Goal: Transaction & Acquisition: Purchase product/service

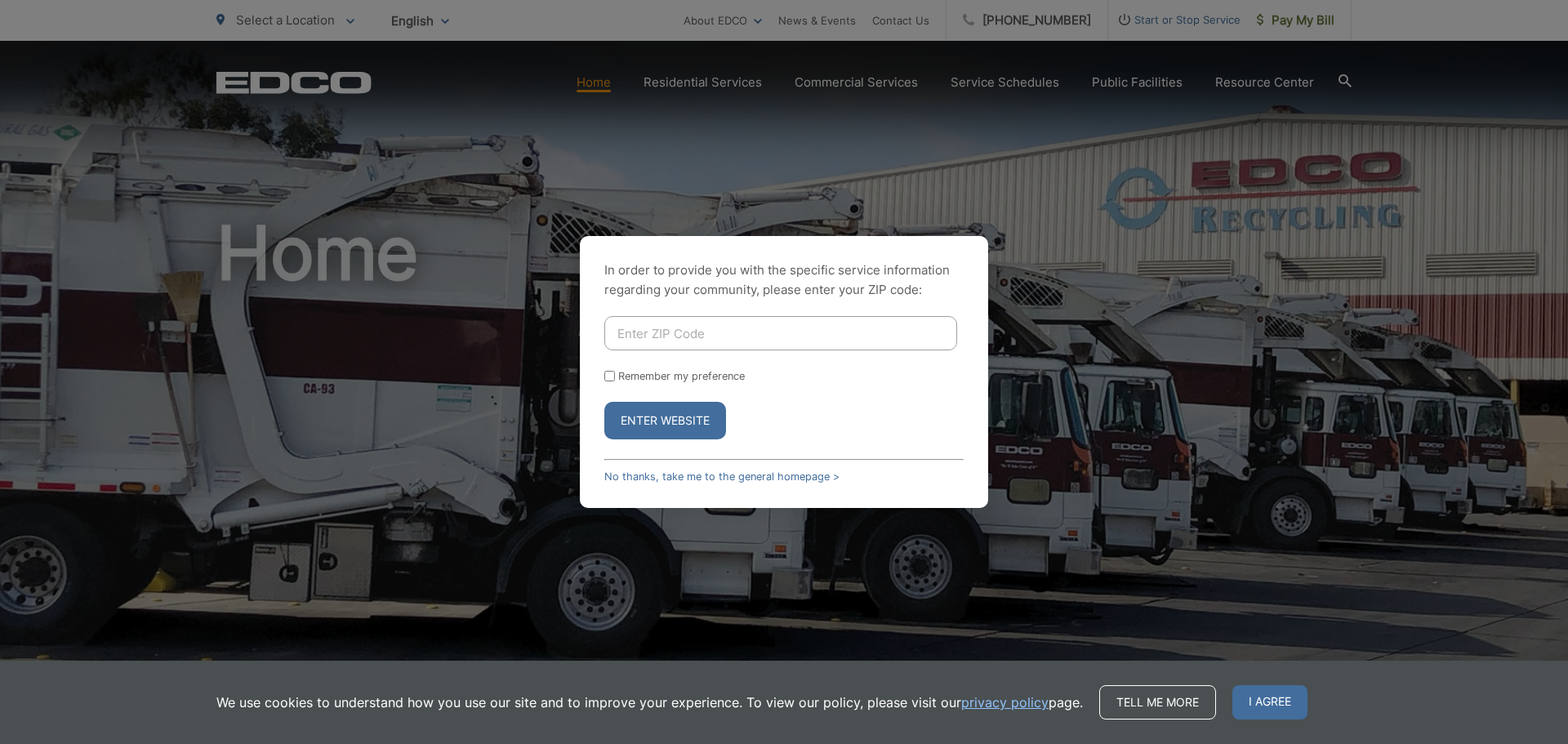
click at [632, 411] on button "Enter Website" at bounding box center [665, 420] width 121 height 37
click at [655, 475] on link "No thanks, take me to the general homepage >" at bounding box center [722, 476] width 235 height 12
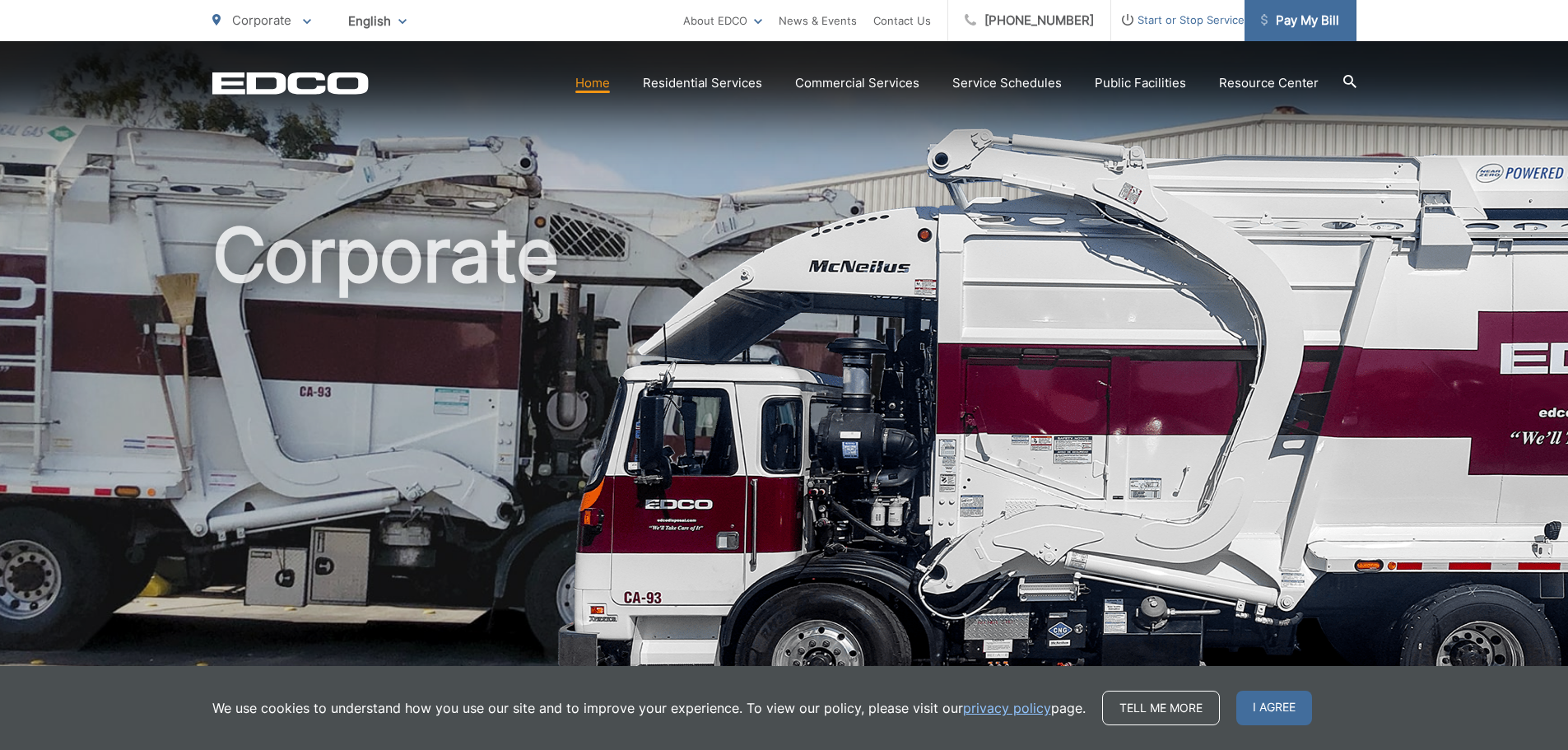
click at [1304, 21] on span "Pay My Bill" at bounding box center [1300, 21] width 78 height 20
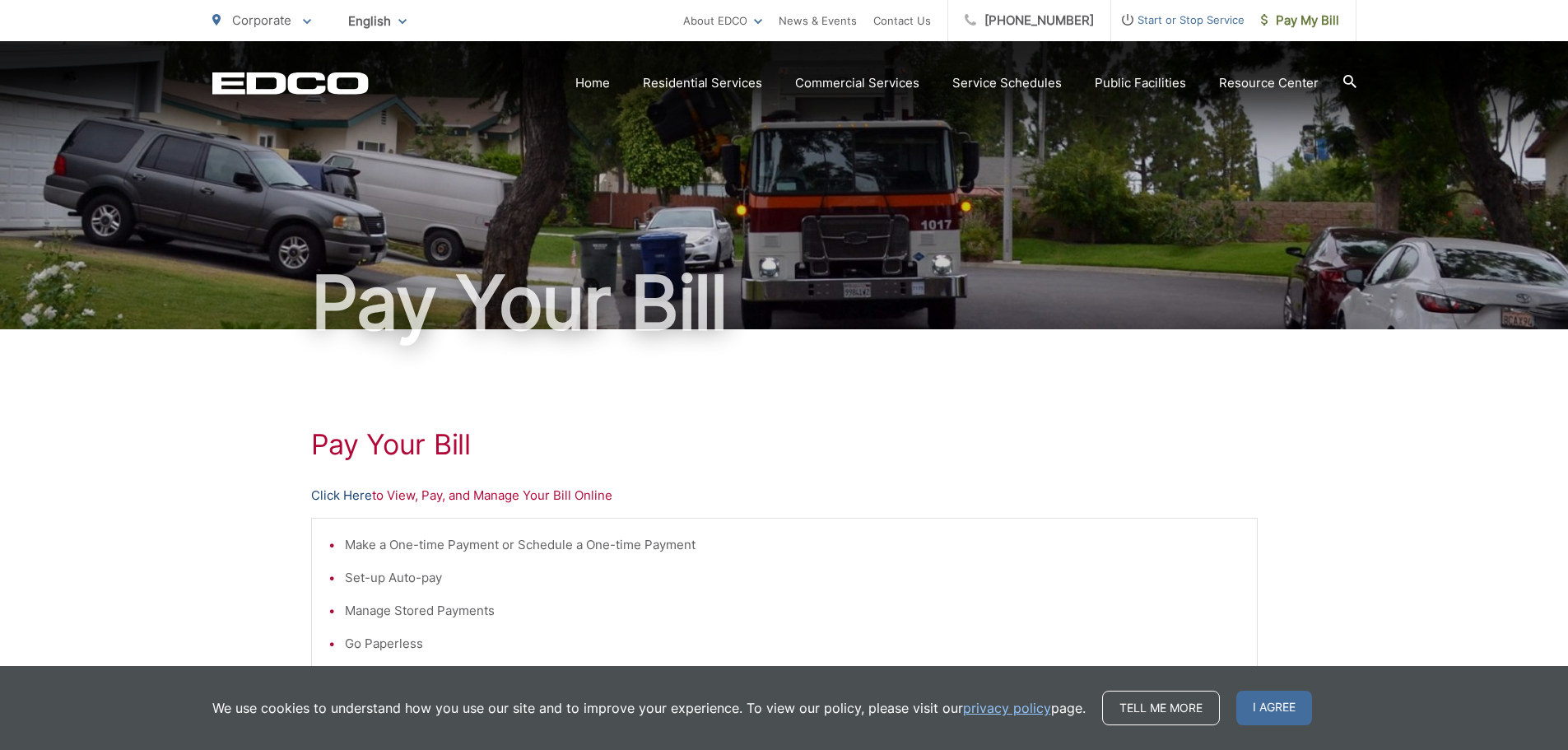
click at [349, 499] on link "Click Here" at bounding box center [341, 496] width 61 height 20
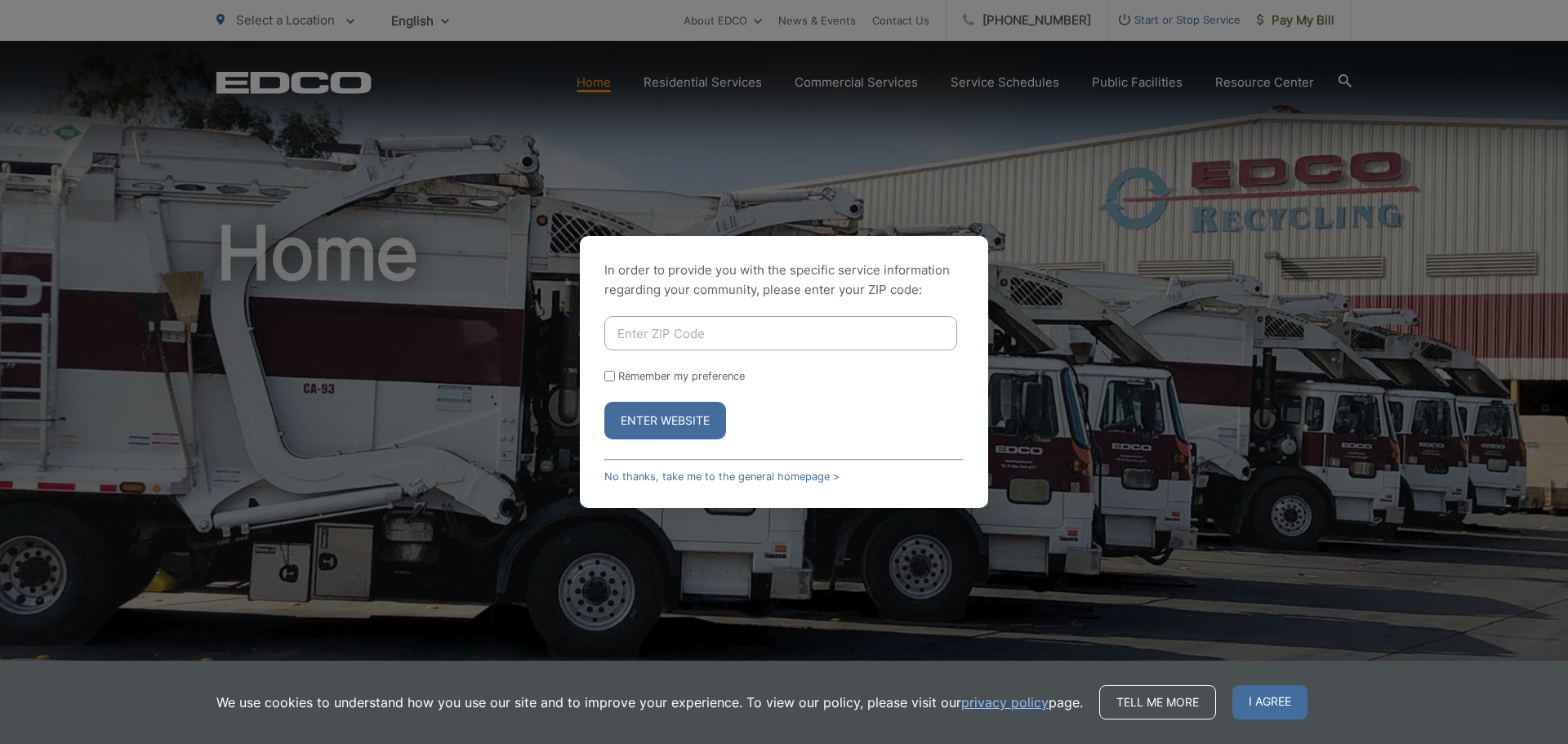
click at [661, 430] on button "Enter Website" at bounding box center [665, 420] width 121 height 37
click at [662, 469] on div "In order to provide you with the specific service information regarding your co…" at bounding box center [783, 372] width 408 height 272
click at [662, 471] on link "No thanks, take me to the general homepage >" at bounding box center [722, 476] width 235 height 12
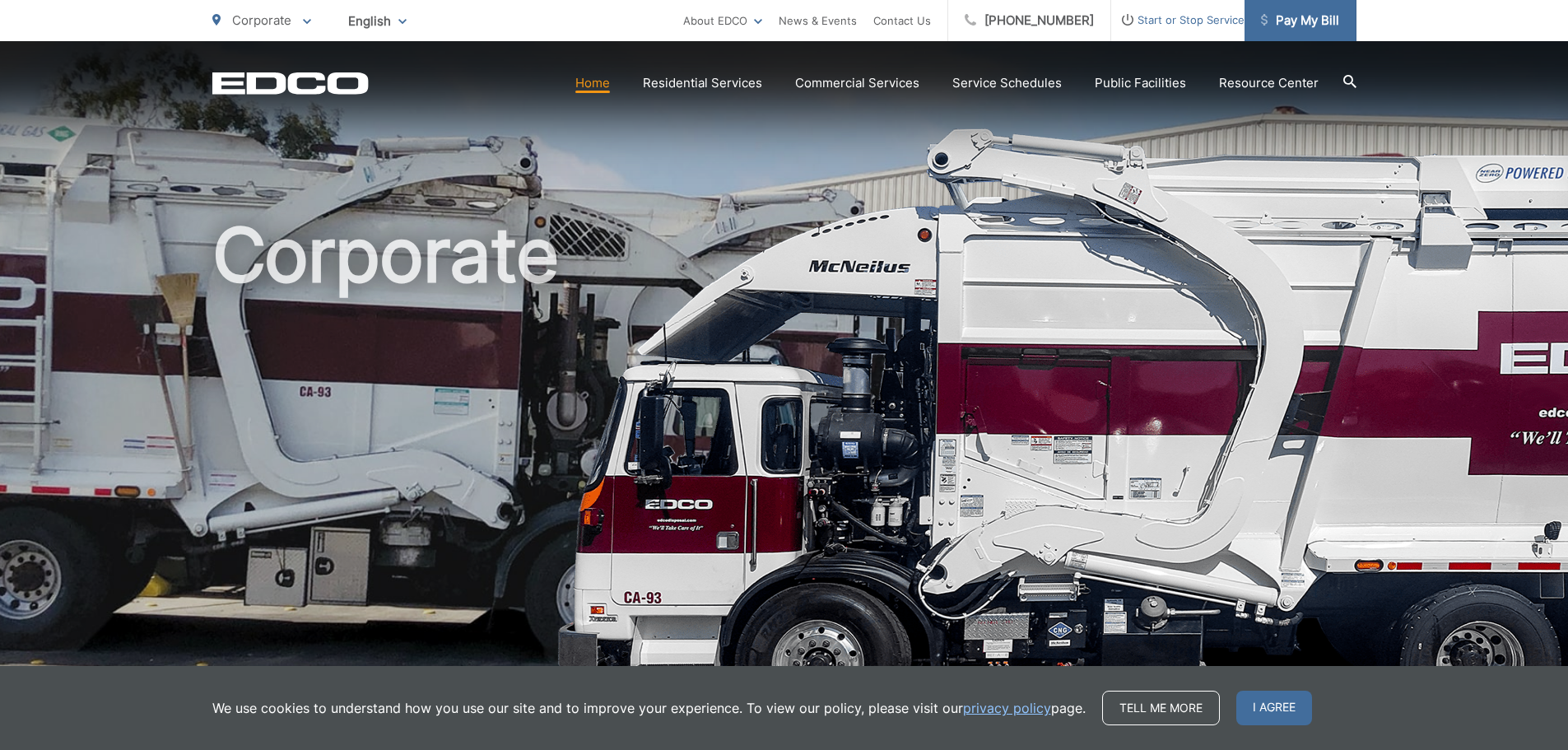
click at [1303, 19] on span "Pay My Bill" at bounding box center [1300, 21] width 78 height 20
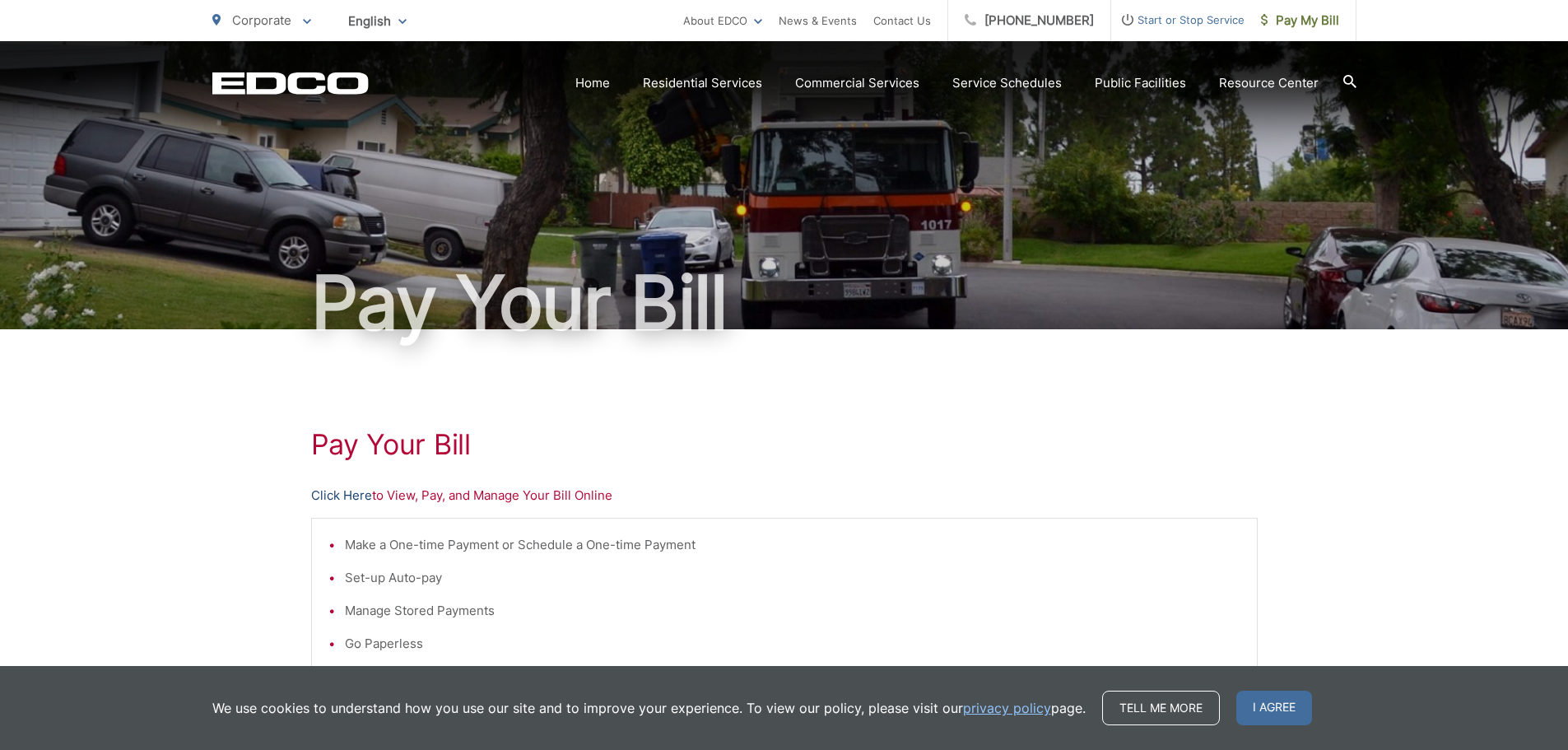
click at [360, 495] on link "Click Here" at bounding box center [341, 496] width 61 height 20
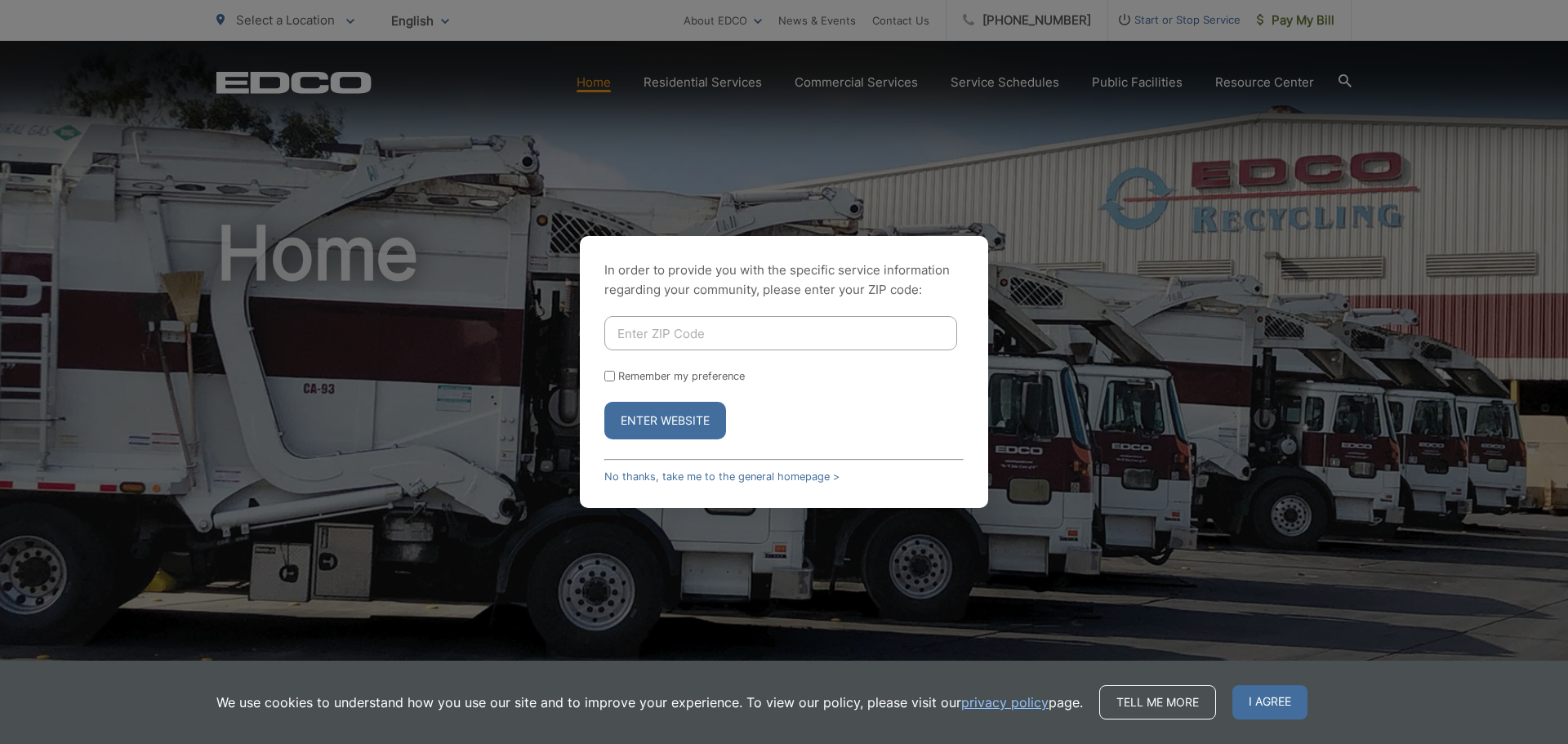
click at [684, 466] on div "In order to provide you with the specific service information regarding your co…" at bounding box center [783, 372] width 408 height 272
click at [686, 475] on link "No thanks, take me to the general homepage >" at bounding box center [722, 476] width 235 height 12
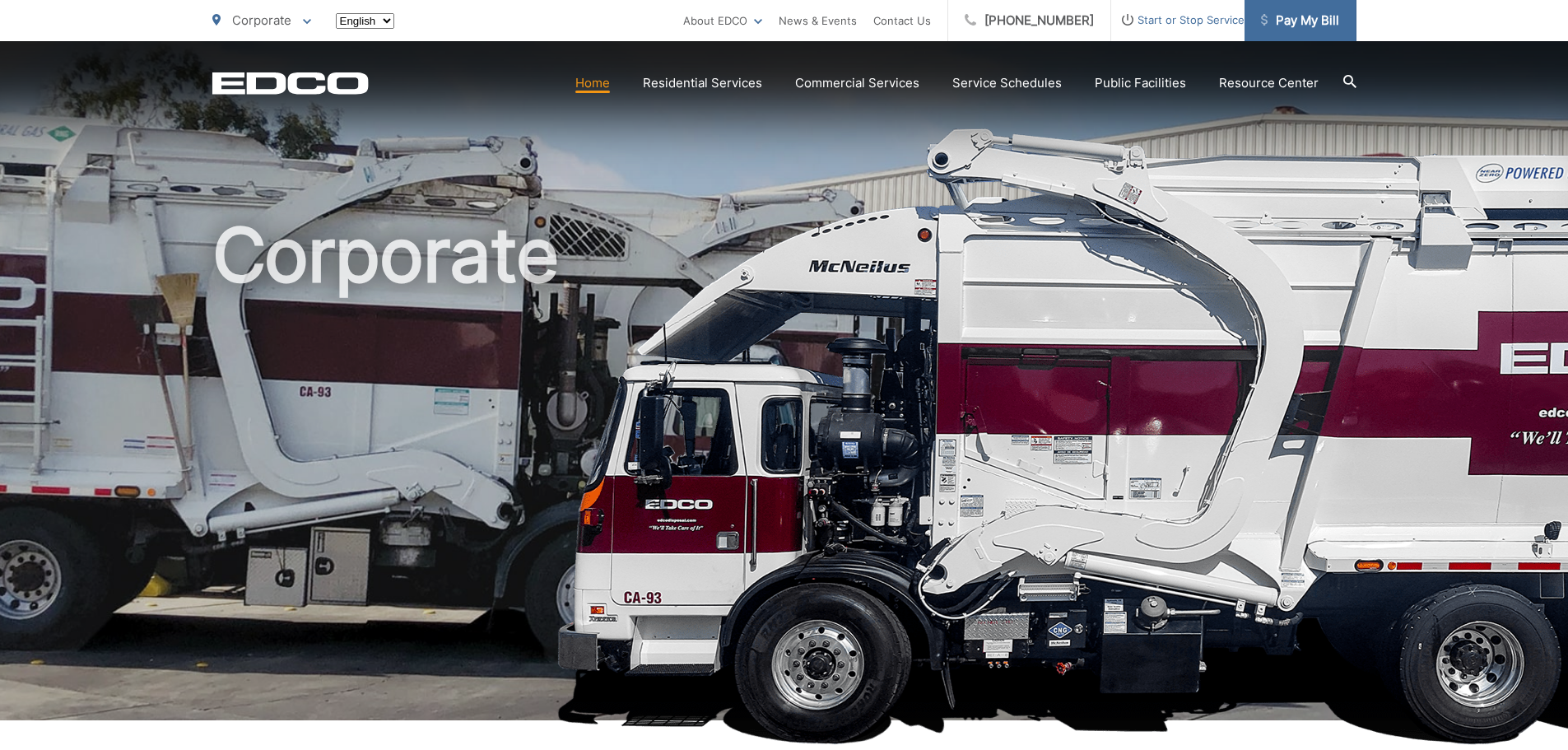
click at [1306, 21] on span "Pay My Bill" at bounding box center [1300, 21] width 78 height 20
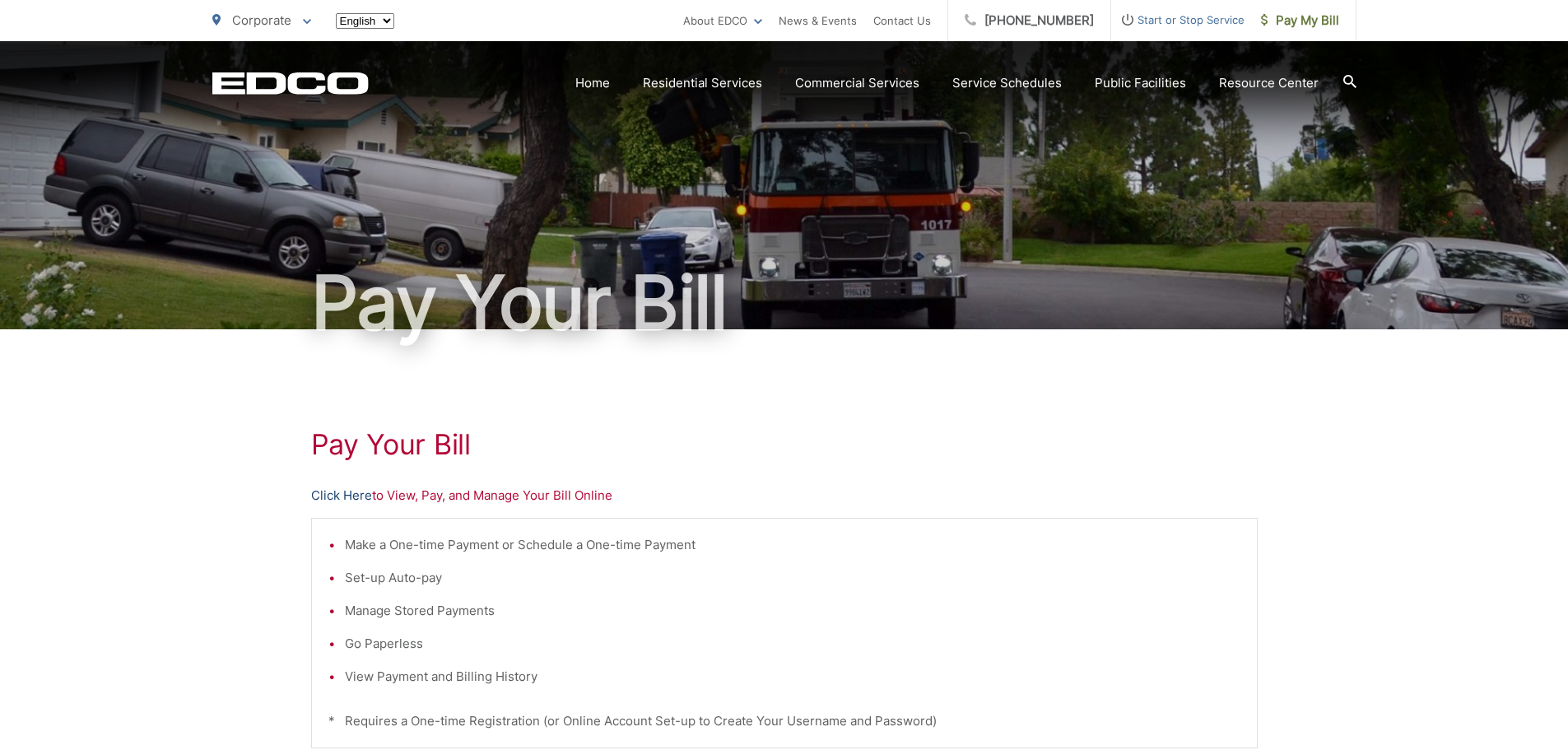
click at [336, 499] on link "Click Here" at bounding box center [341, 496] width 61 height 20
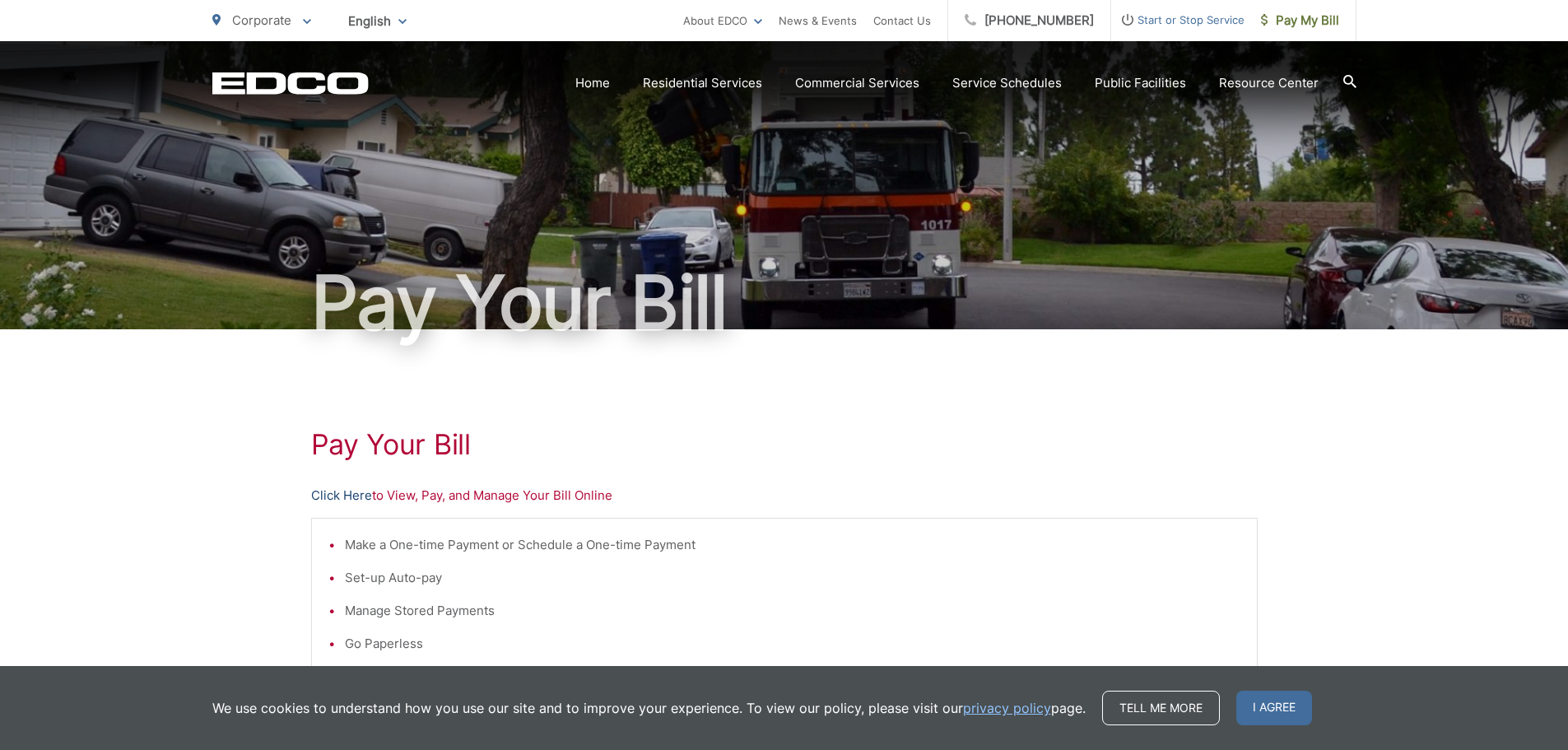
click at [345, 487] on link "Click Here" at bounding box center [341, 496] width 61 height 20
click at [340, 496] on link "Click Here" at bounding box center [341, 496] width 61 height 20
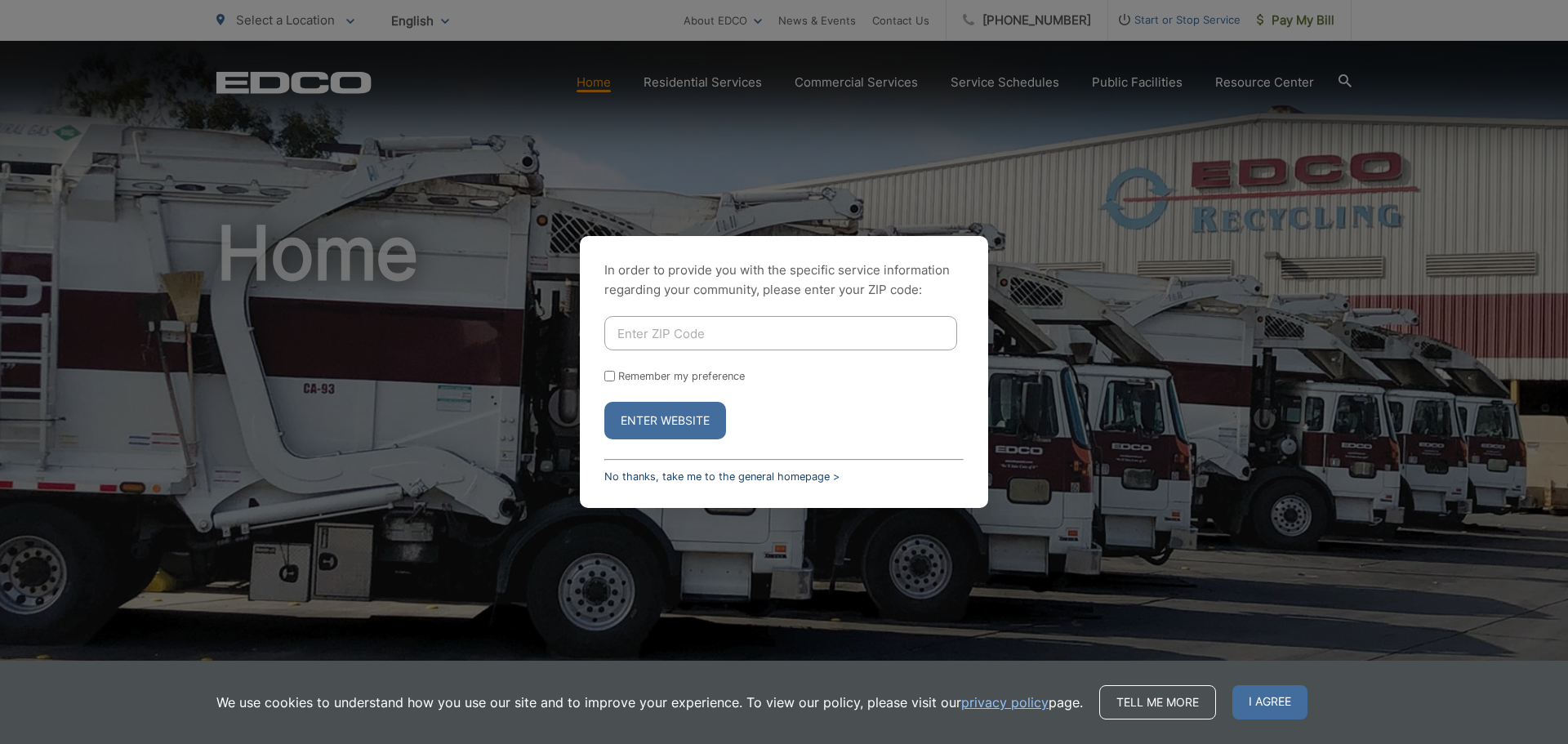
click at [643, 471] on link "No thanks, take me to the general homepage >" at bounding box center [722, 476] width 235 height 12
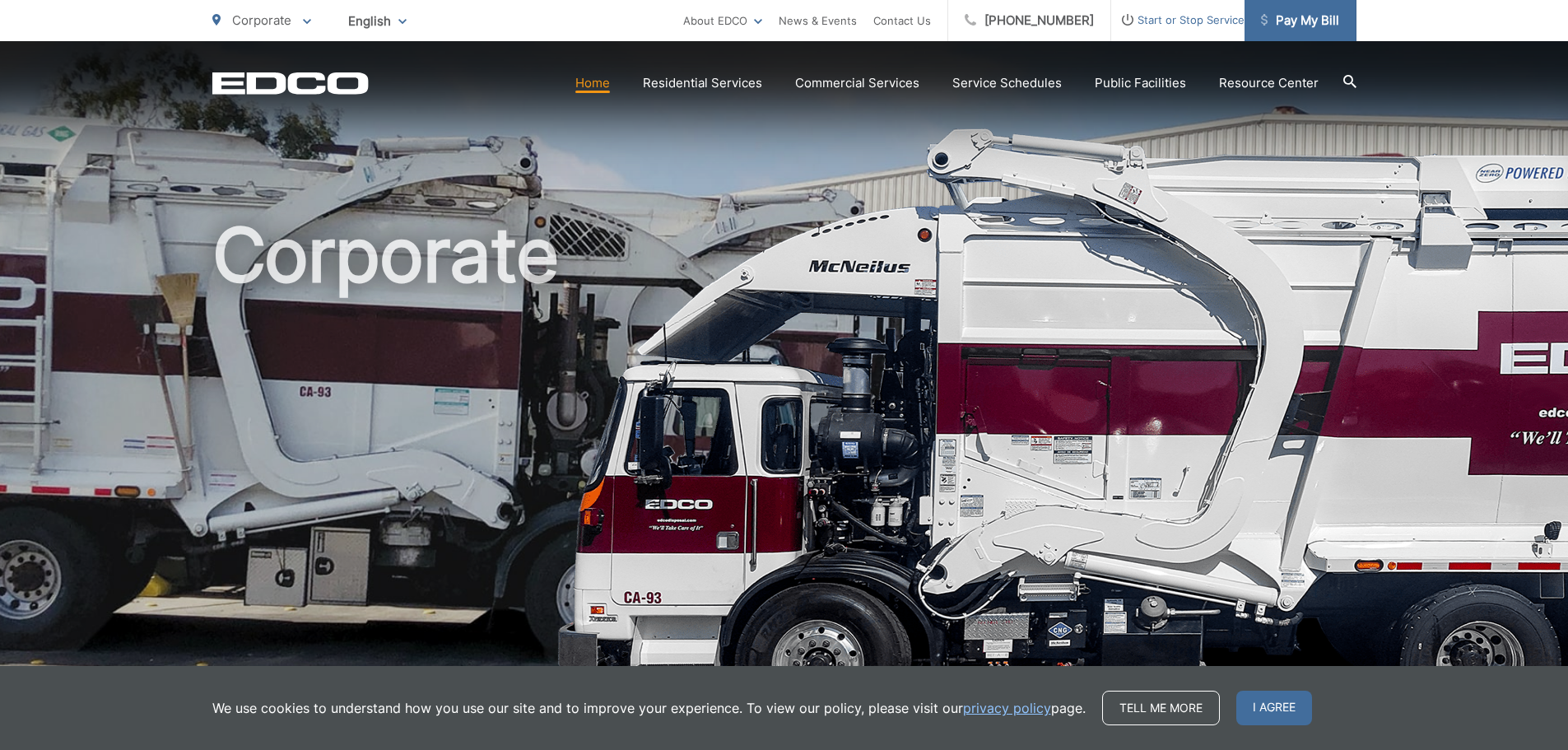
click at [1278, 22] on span "Pay My Bill" at bounding box center [1300, 21] width 78 height 20
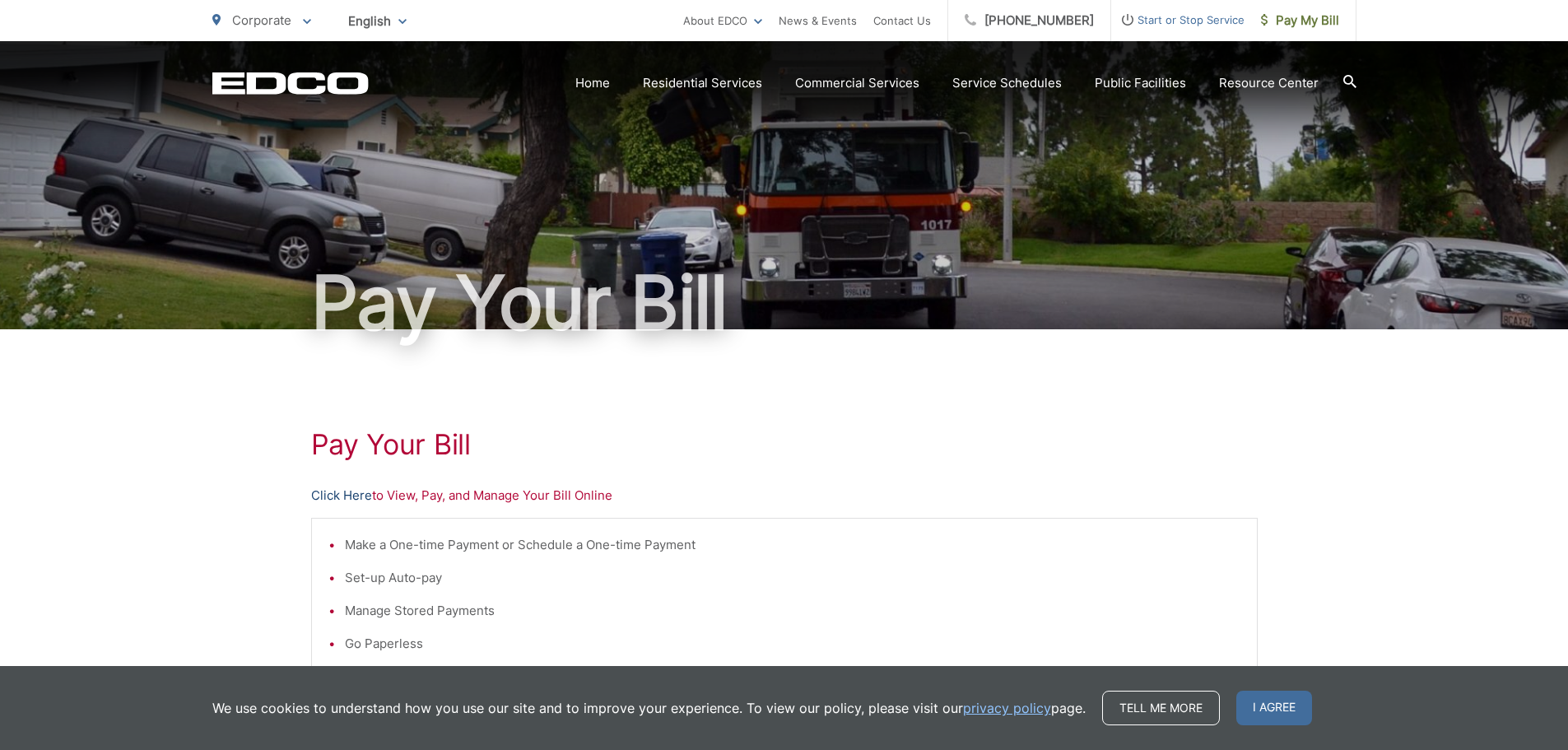
click at [337, 494] on link "Click Here" at bounding box center [341, 496] width 61 height 20
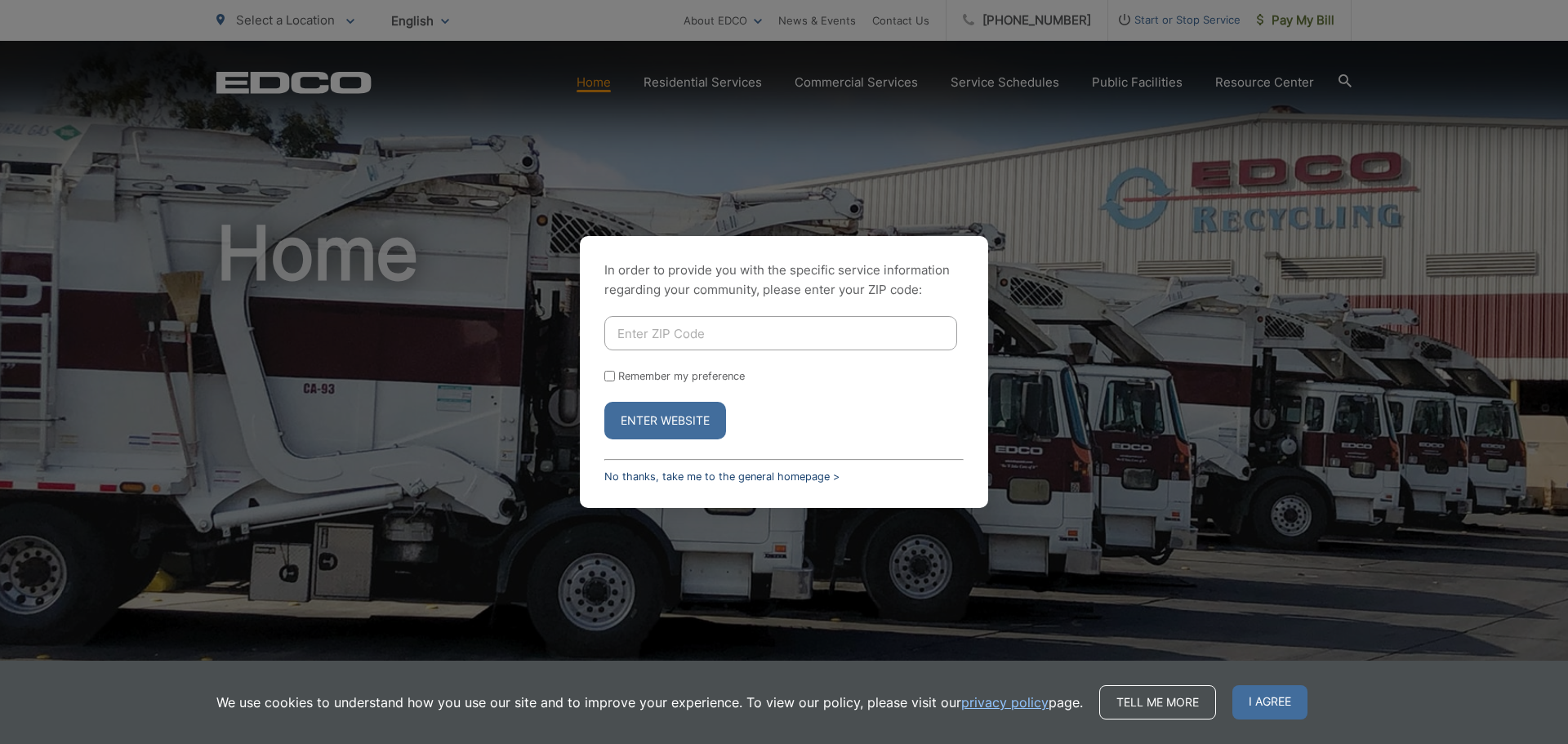
click at [648, 480] on link "No thanks, take me to the general homepage >" at bounding box center [722, 476] width 235 height 12
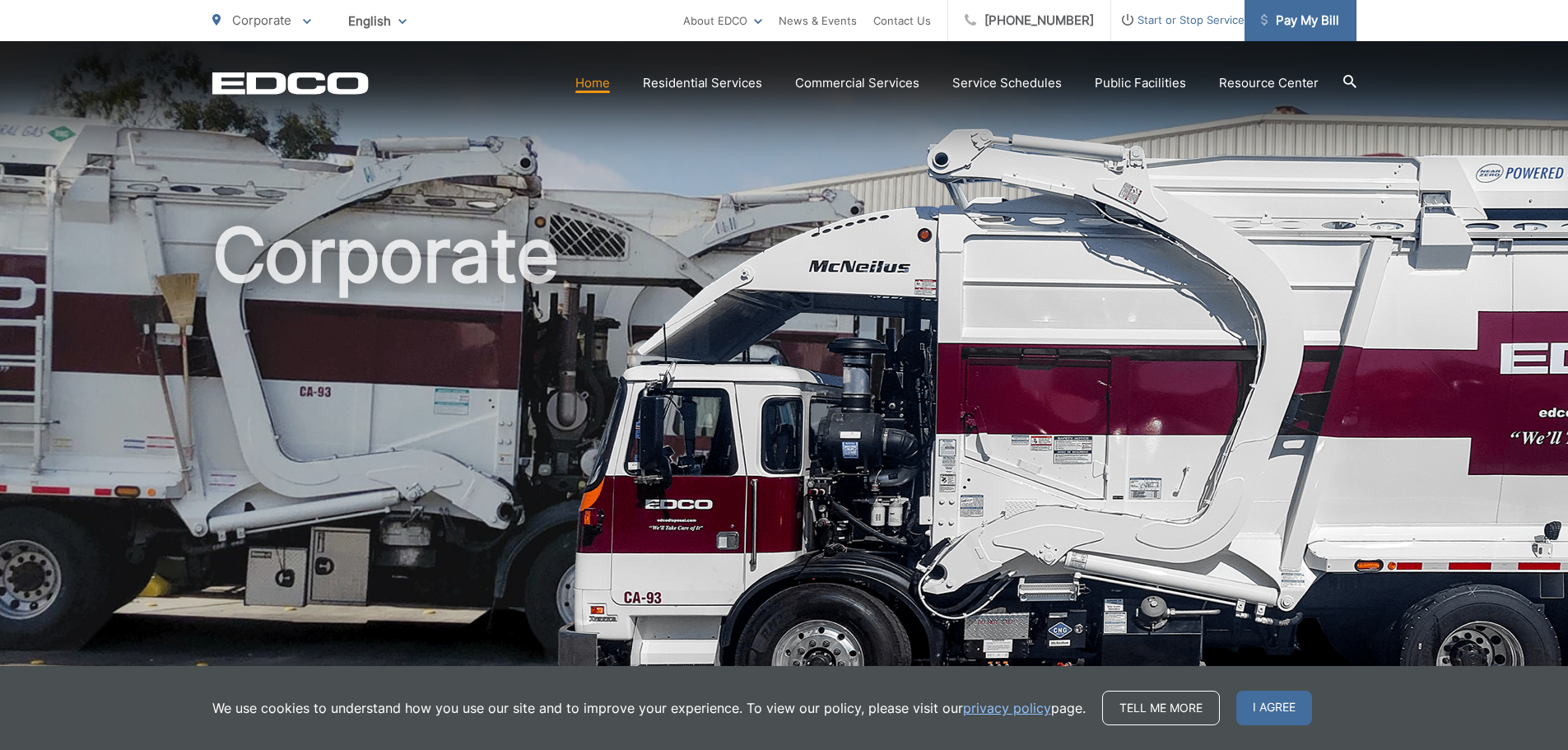
click at [1310, 26] on span "Pay My Bill" at bounding box center [1300, 21] width 78 height 20
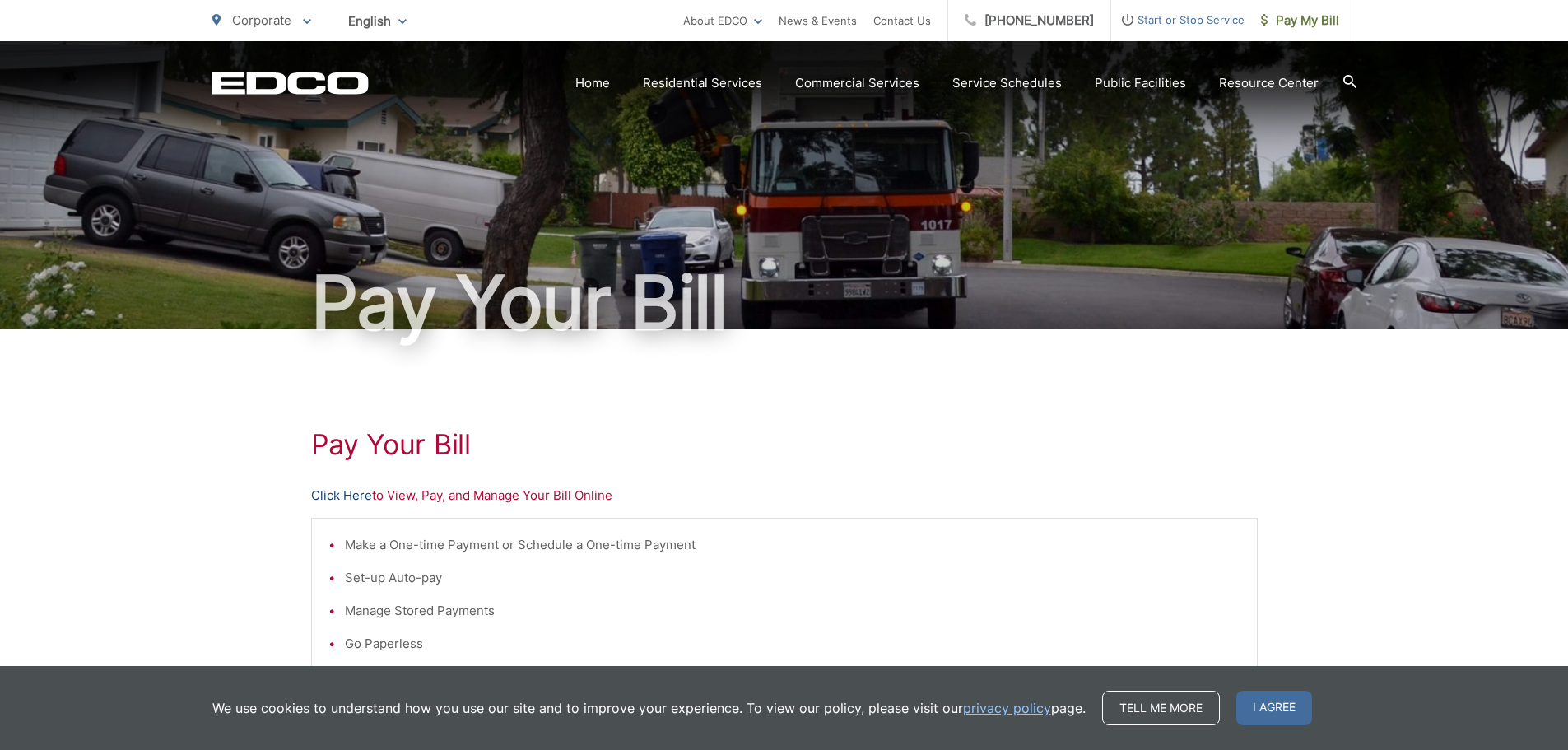
click at [333, 499] on link "Click Here" at bounding box center [341, 496] width 61 height 20
